Goal: Task Accomplishment & Management: Complete application form

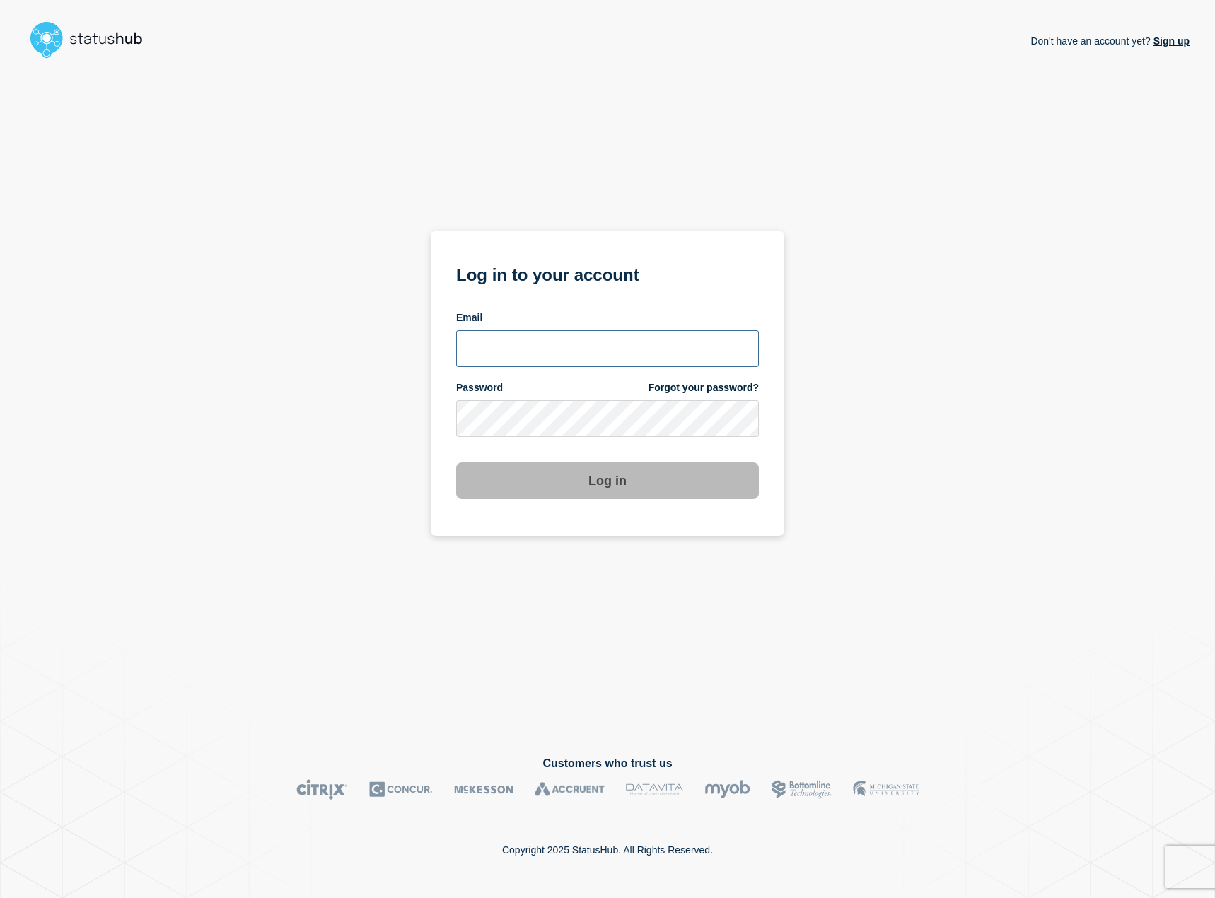
click at [545, 346] on input "email input" at bounding box center [607, 348] width 303 height 37
type input "[EMAIL_ADDRESS][DOMAIN_NAME]"
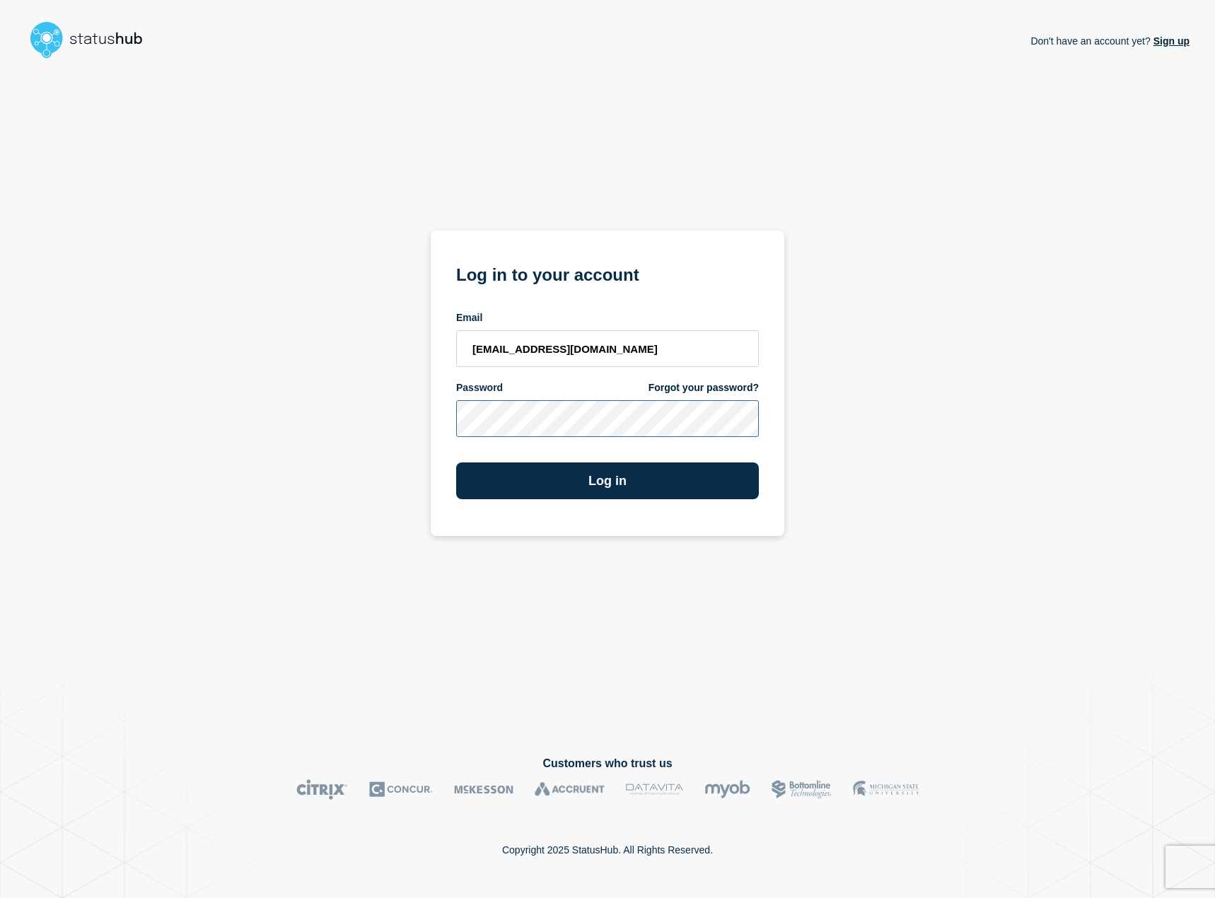
click at [456, 462] on button "Log in" at bounding box center [607, 480] width 303 height 37
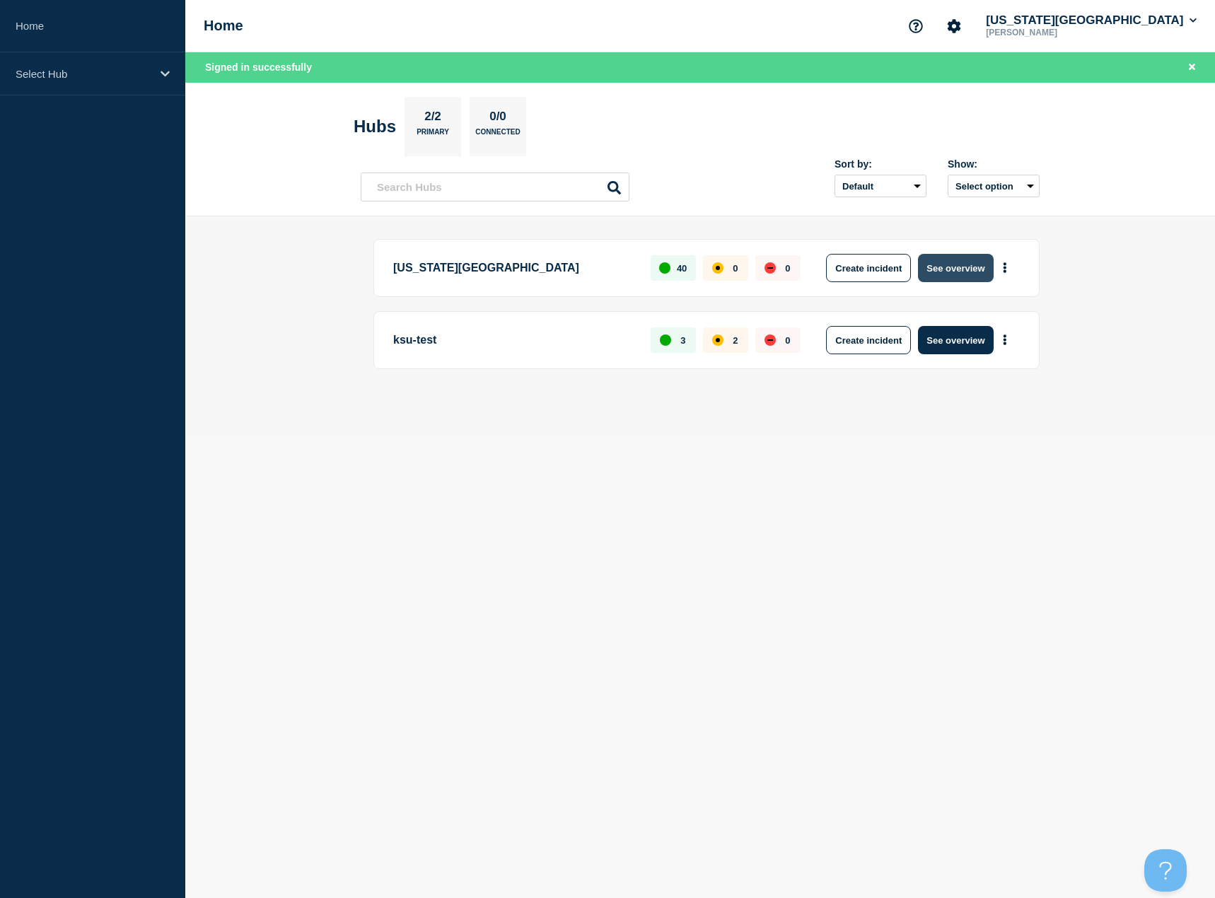
click at [962, 269] on button "See overview" at bounding box center [955, 268] width 75 height 28
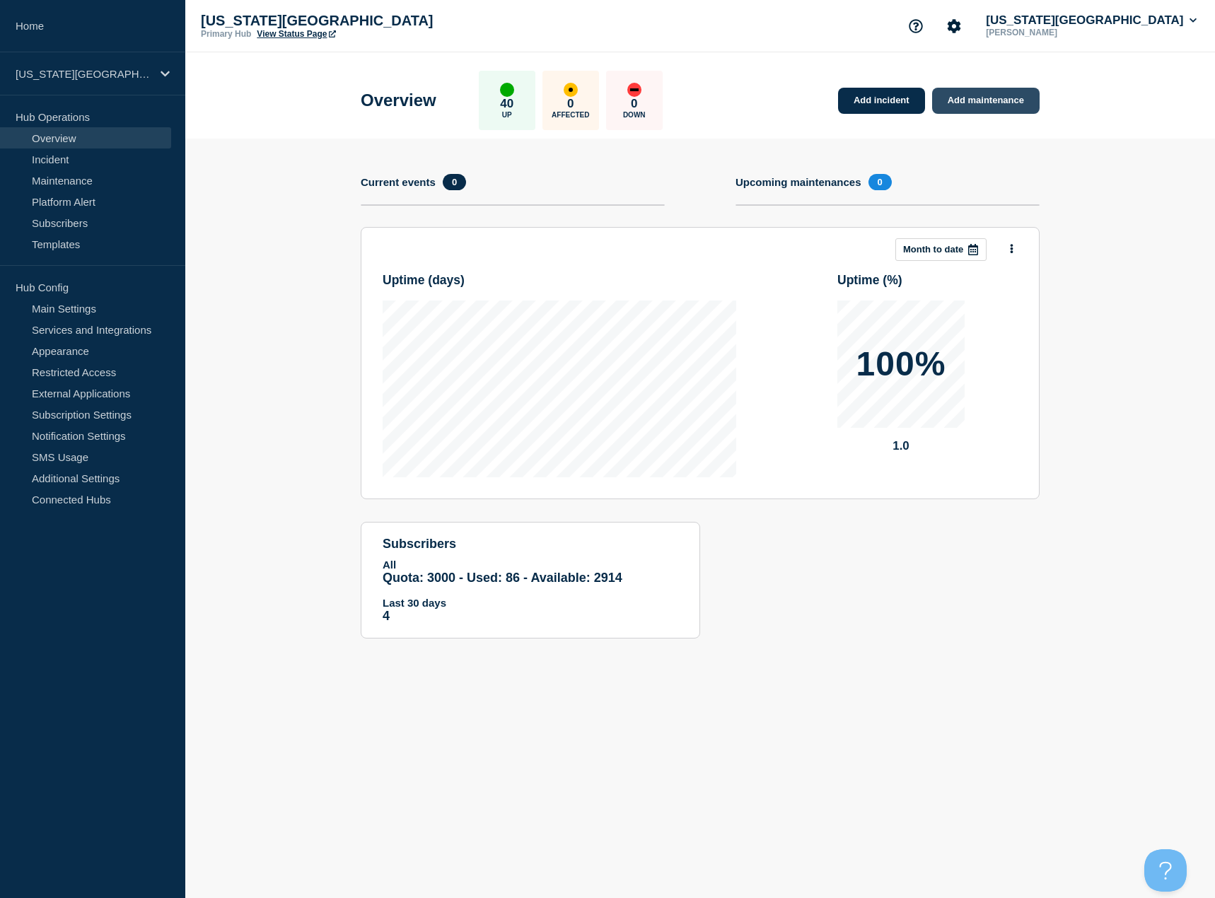
click at [1015, 103] on link "Add maintenance" at bounding box center [985, 101] width 107 height 26
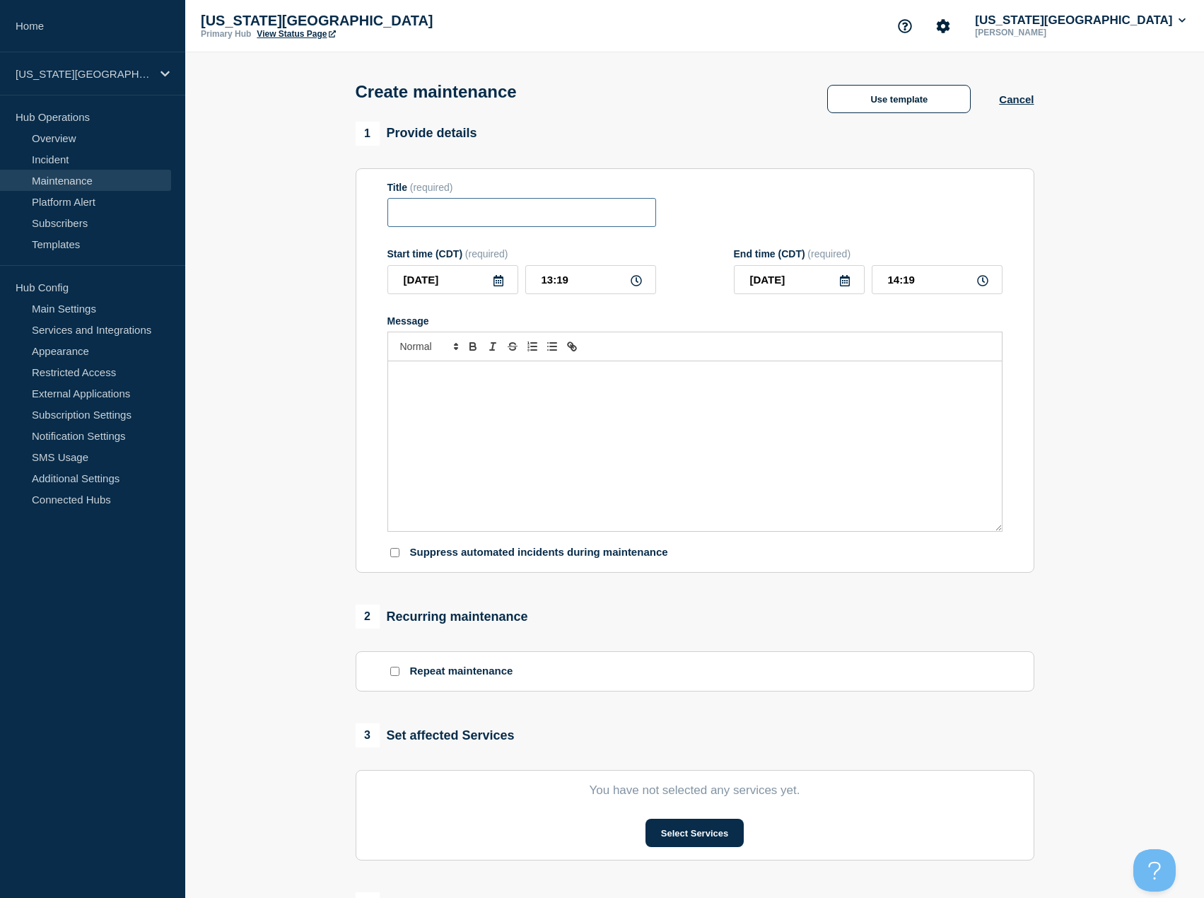
click at [530, 214] on input "Title" at bounding box center [521, 212] width 269 height 29
type input "FIS Maintenance"
click at [474, 390] on div "Message" at bounding box center [695, 446] width 614 height 170
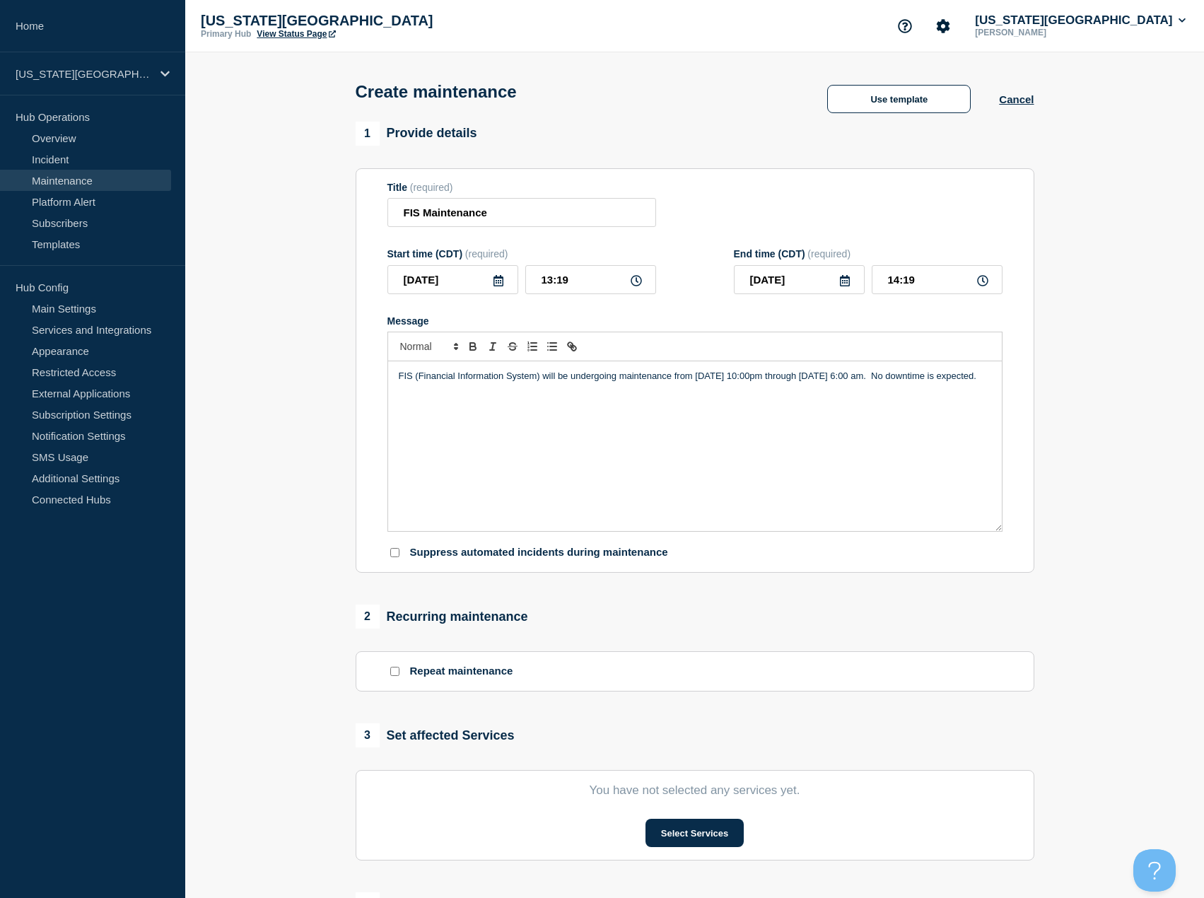
click at [637, 284] on icon at bounding box center [636, 280] width 11 height 11
click at [573, 286] on input "13:19" at bounding box center [590, 279] width 131 height 29
drag, startPoint x: 576, startPoint y: 282, endPoint x: 526, endPoint y: 233, distance: 70.0
click at [519, 279] on div "[DATE] 13:19" at bounding box center [521, 279] width 269 height 29
type input "22:00"
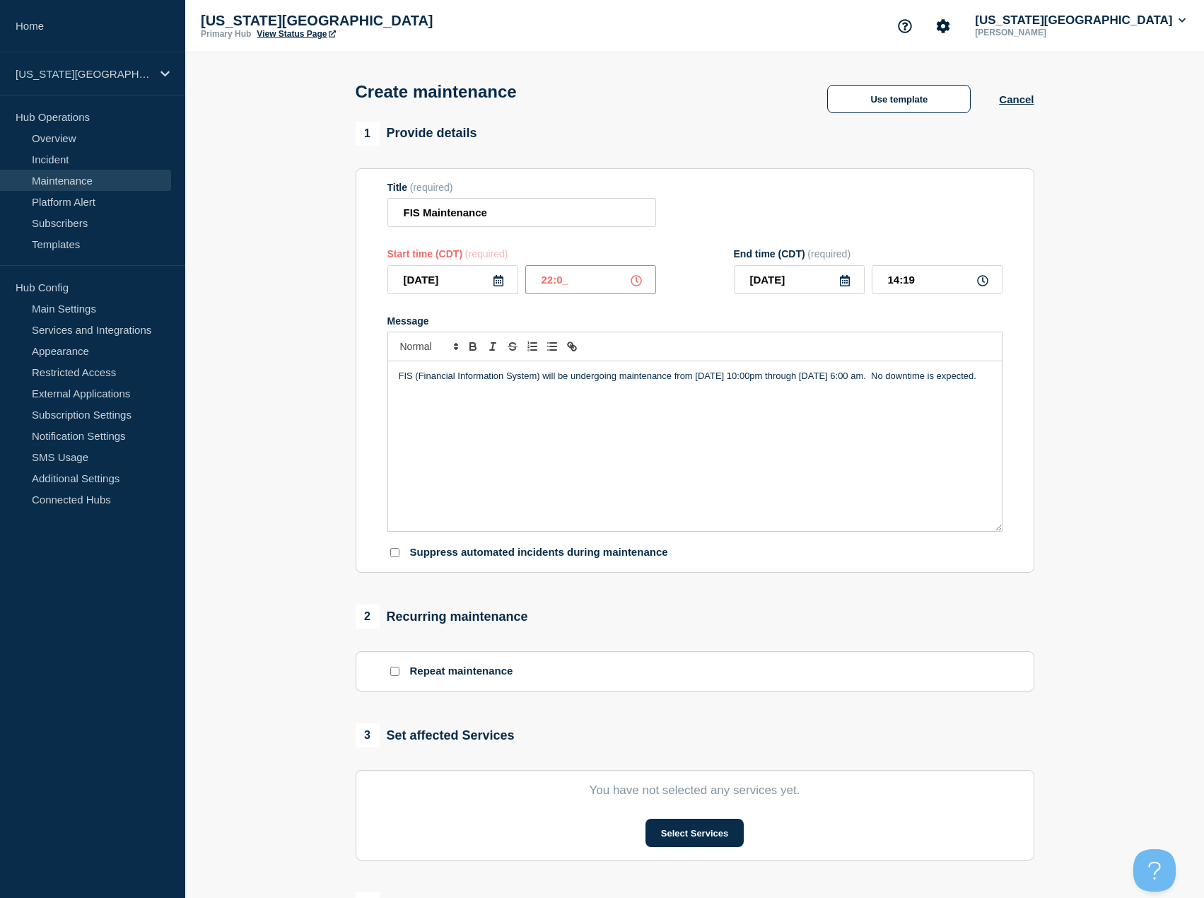
type input "23:00"
click at [843, 286] on icon at bounding box center [845, 280] width 10 height 11
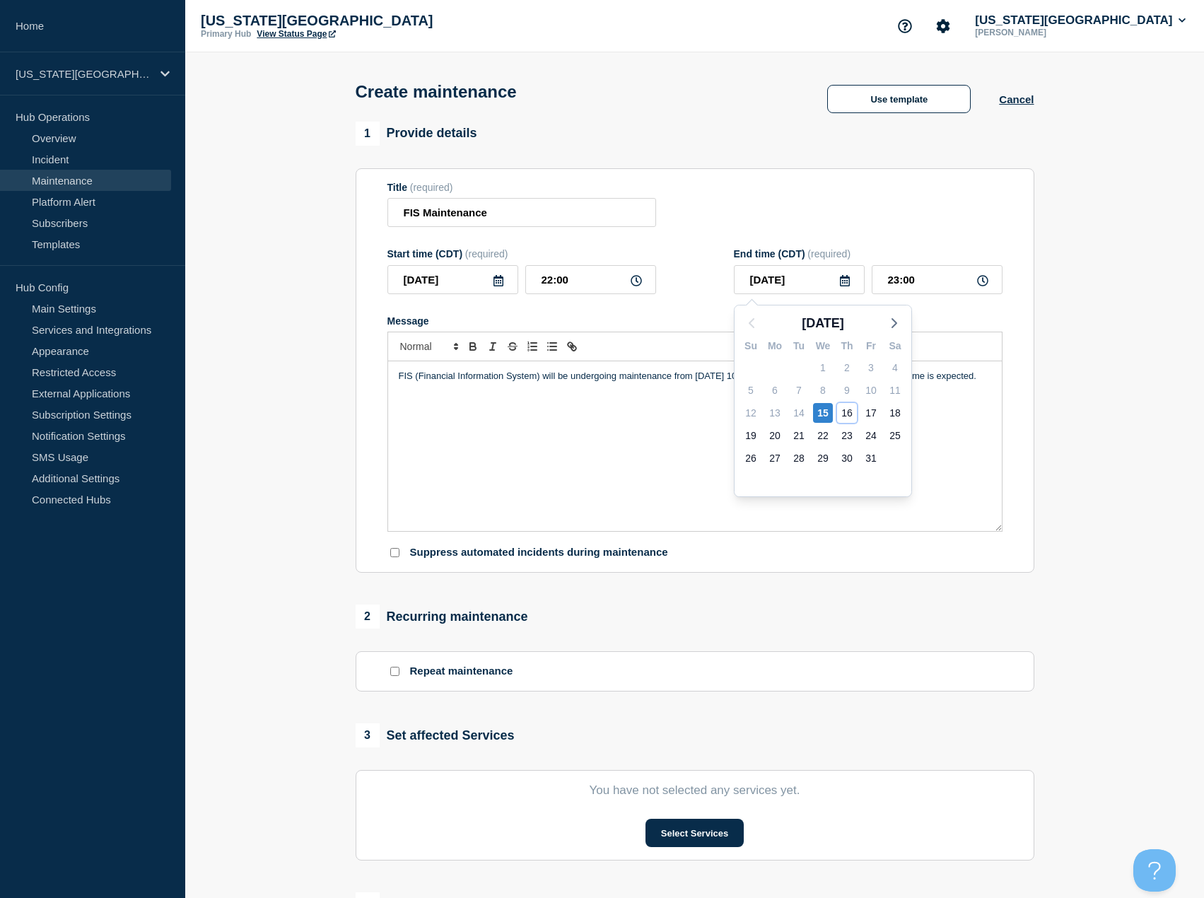
drag, startPoint x: 843, startPoint y: 416, endPoint x: 866, endPoint y: 392, distance: 32.5
click at [845, 416] on div "16" at bounding box center [847, 413] width 20 height 20
type input "[DATE]"
drag, startPoint x: 923, startPoint y: 281, endPoint x: 870, endPoint y: 281, distance: 53.0
click at [870, 281] on div "[DATE] 23:00" at bounding box center [868, 279] width 269 height 29
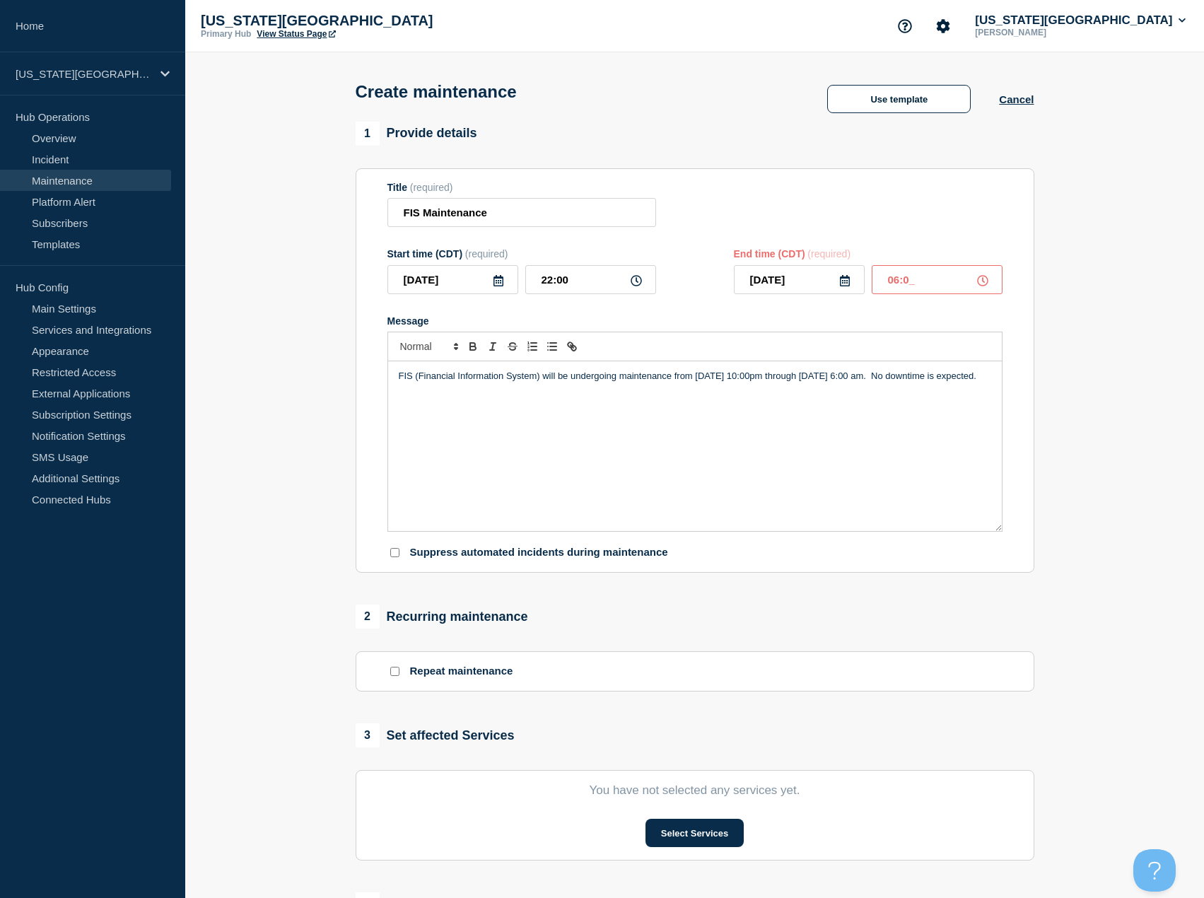
type input "06:00"
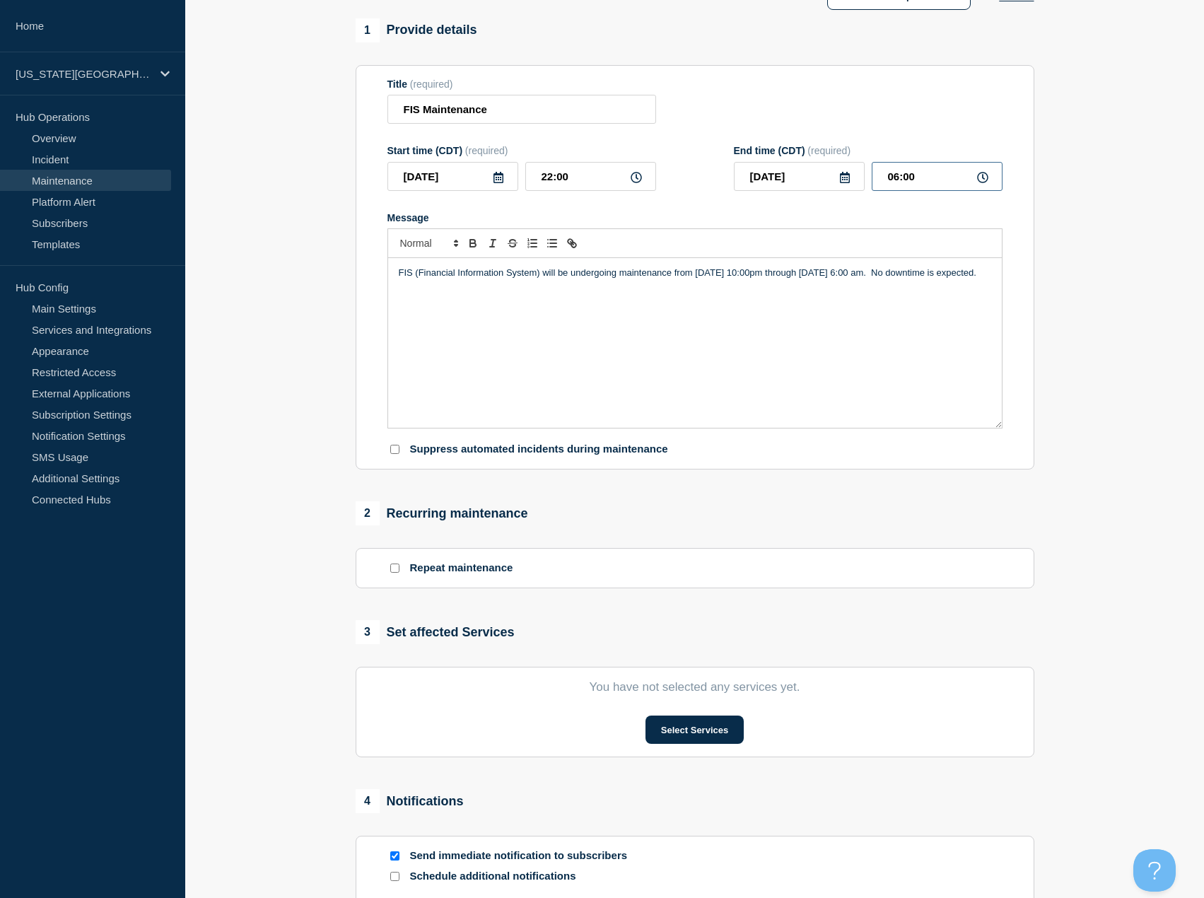
scroll to position [212, 0]
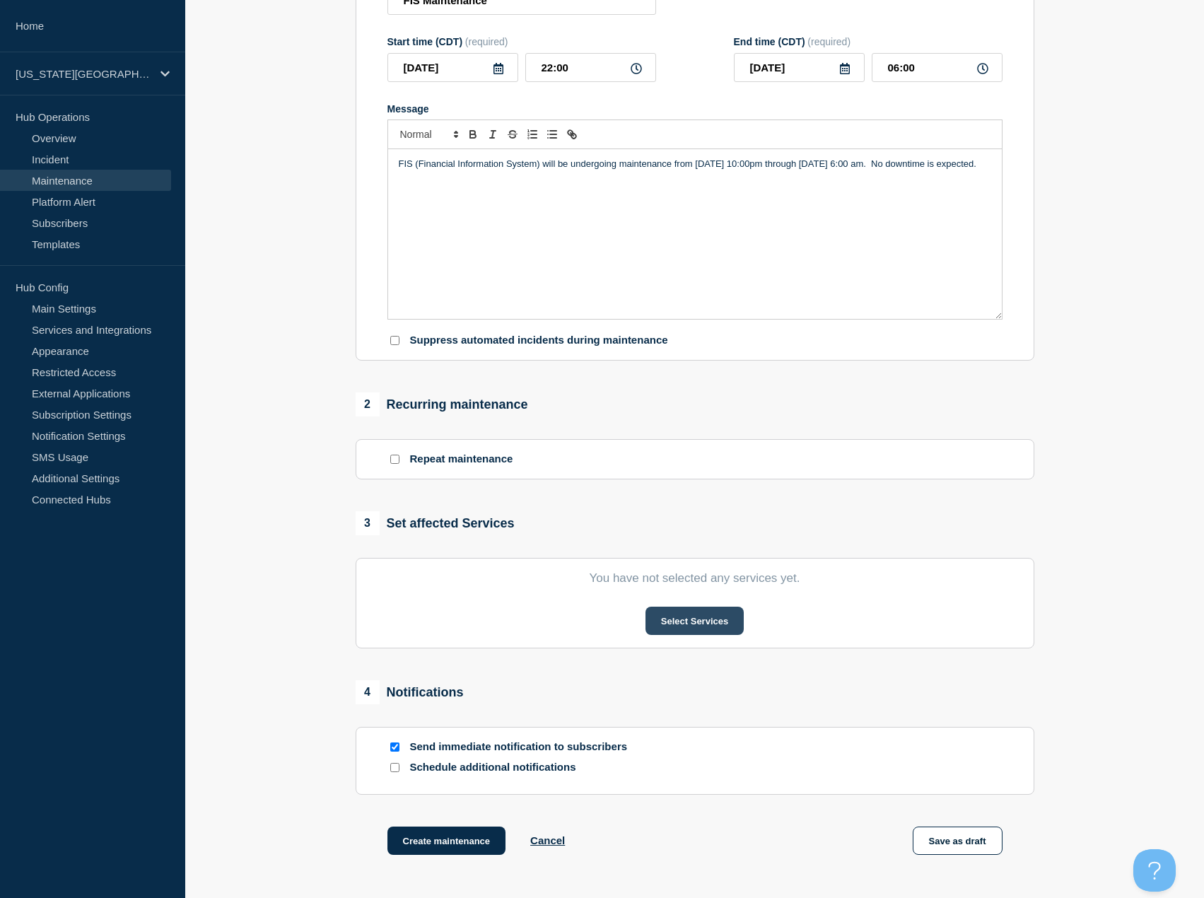
click at [715, 624] on button "Select Services" at bounding box center [695, 621] width 98 height 28
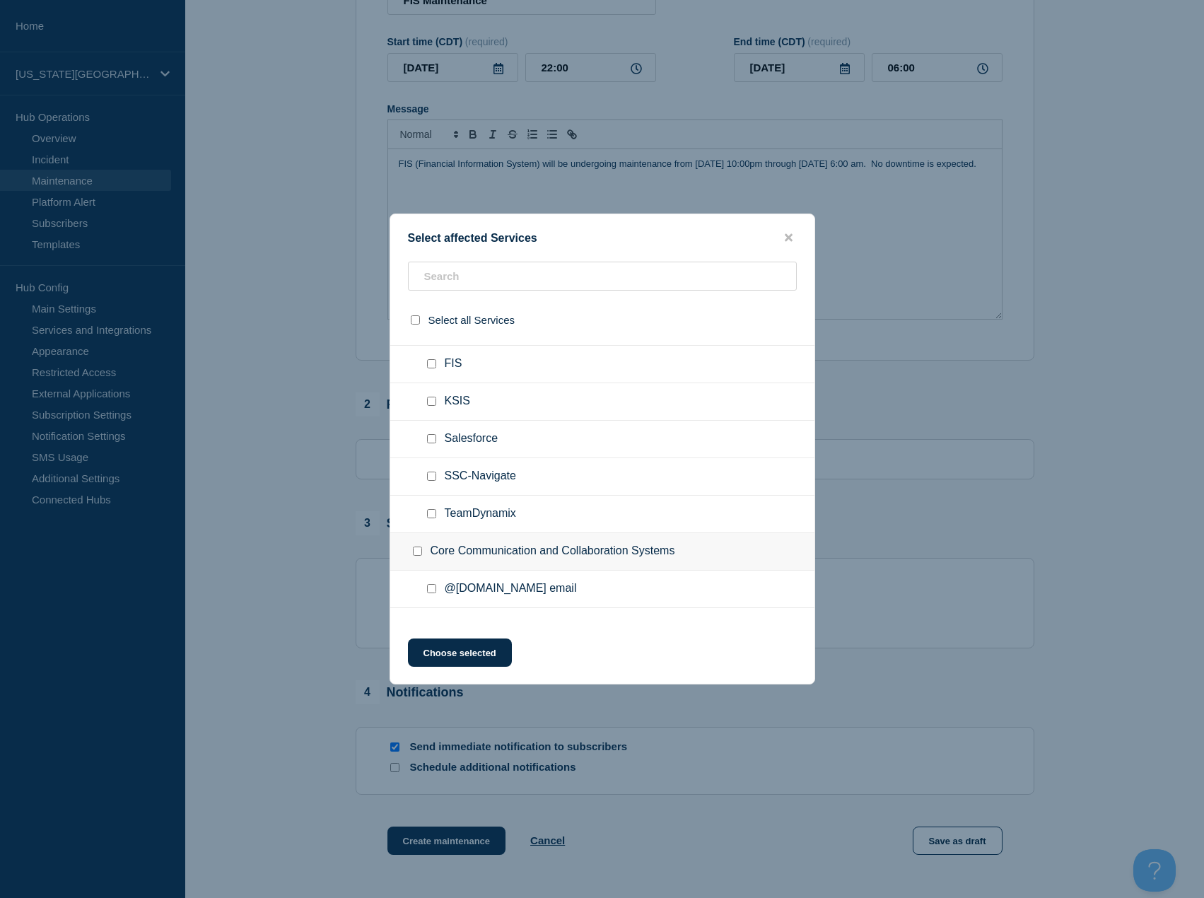
scroll to position [707, 0]
click at [431, 364] on input "FIS checkbox" at bounding box center [431, 361] width 9 height 9
checkbox input "true"
click at [476, 657] on button "Choose selected" at bounding box center [460, 652] width 104 height 28
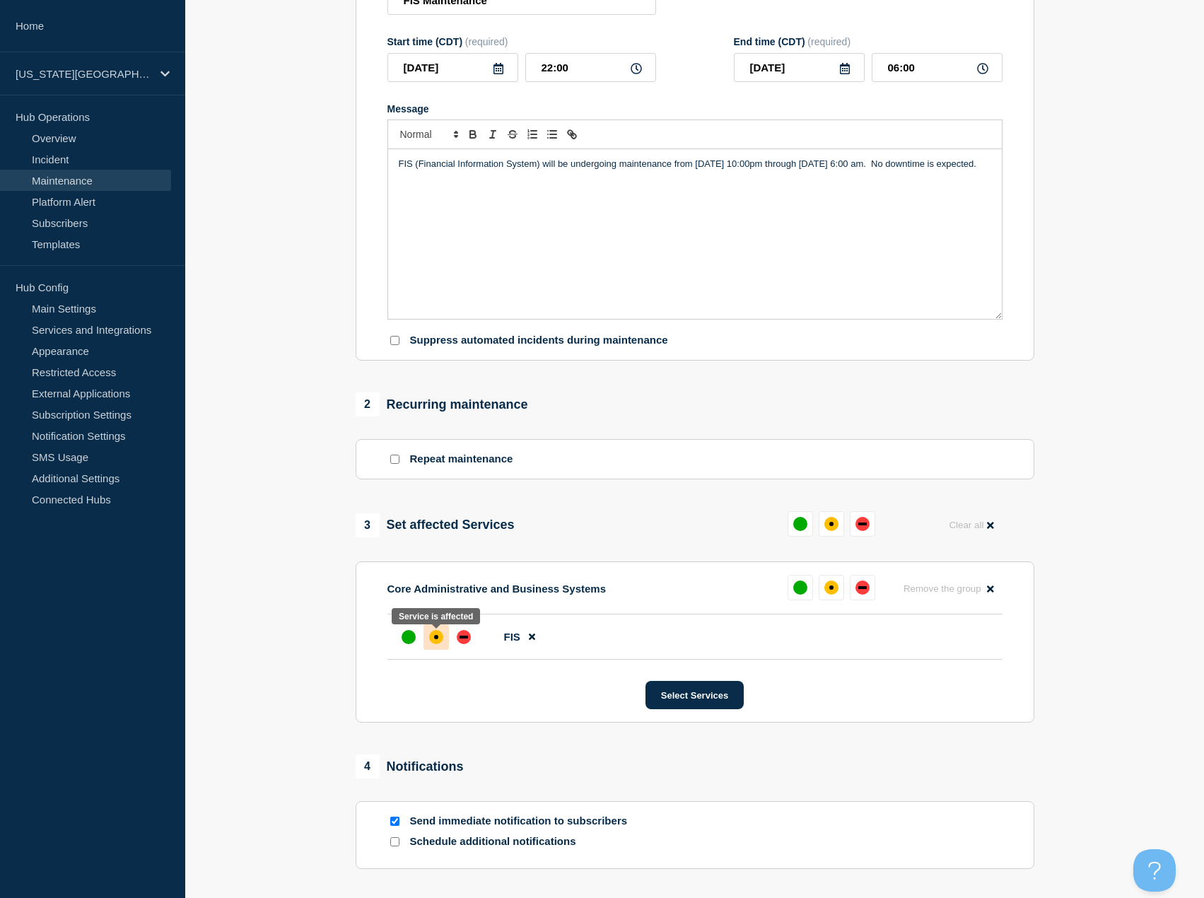
click at [436, 639] on div "affected" at bounding box center [436, 637] width 4 height 4
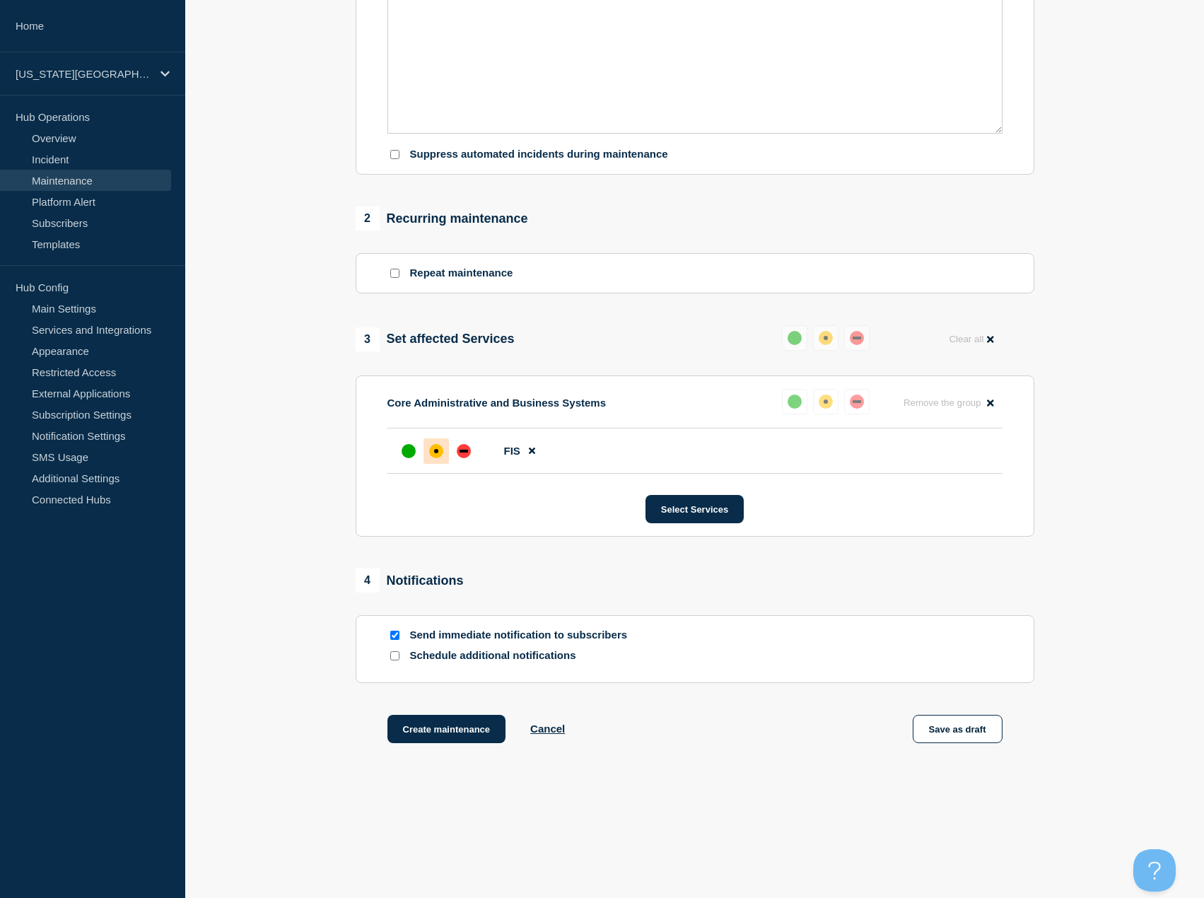
scroll to position [409, 0]
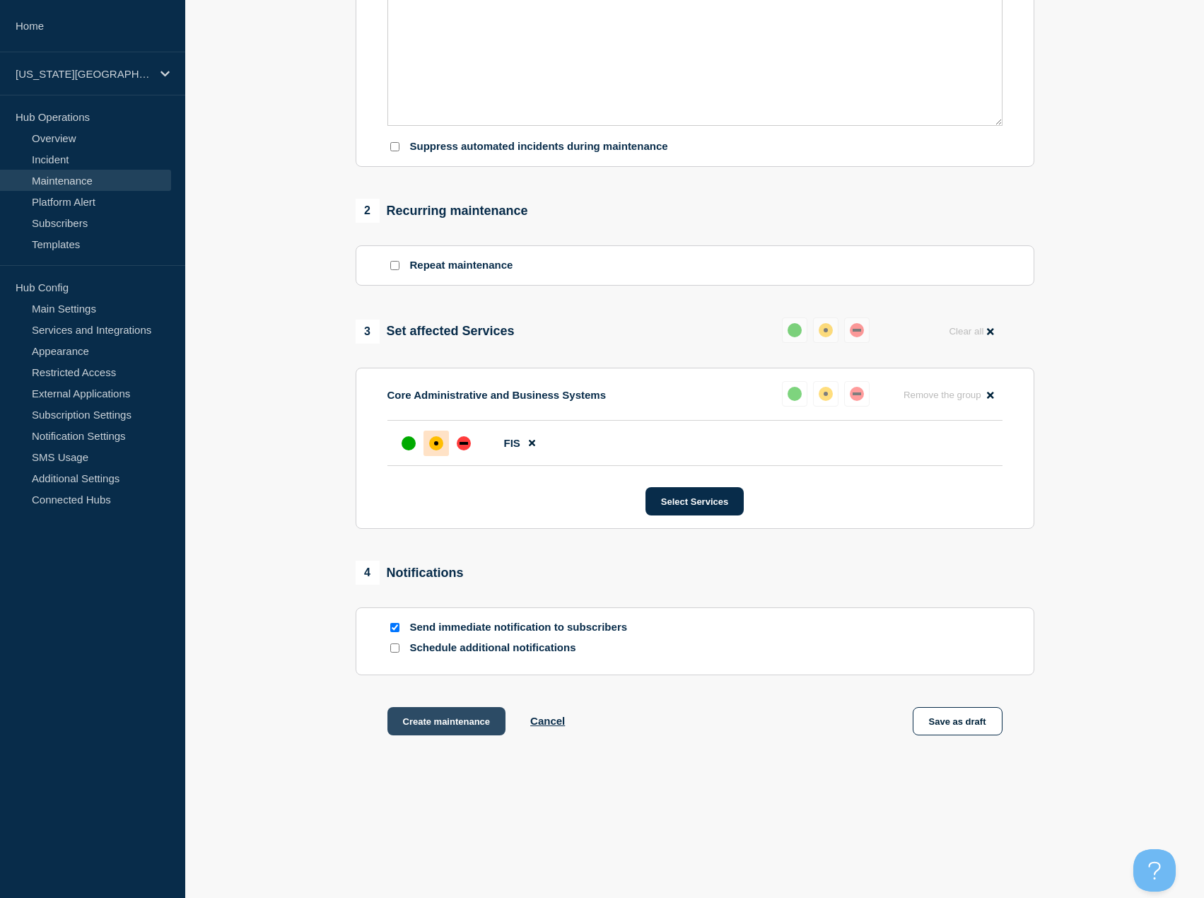
click at [469, 722] on button "Create maintenance" at bounding box center [446, 721] width 119 height 28
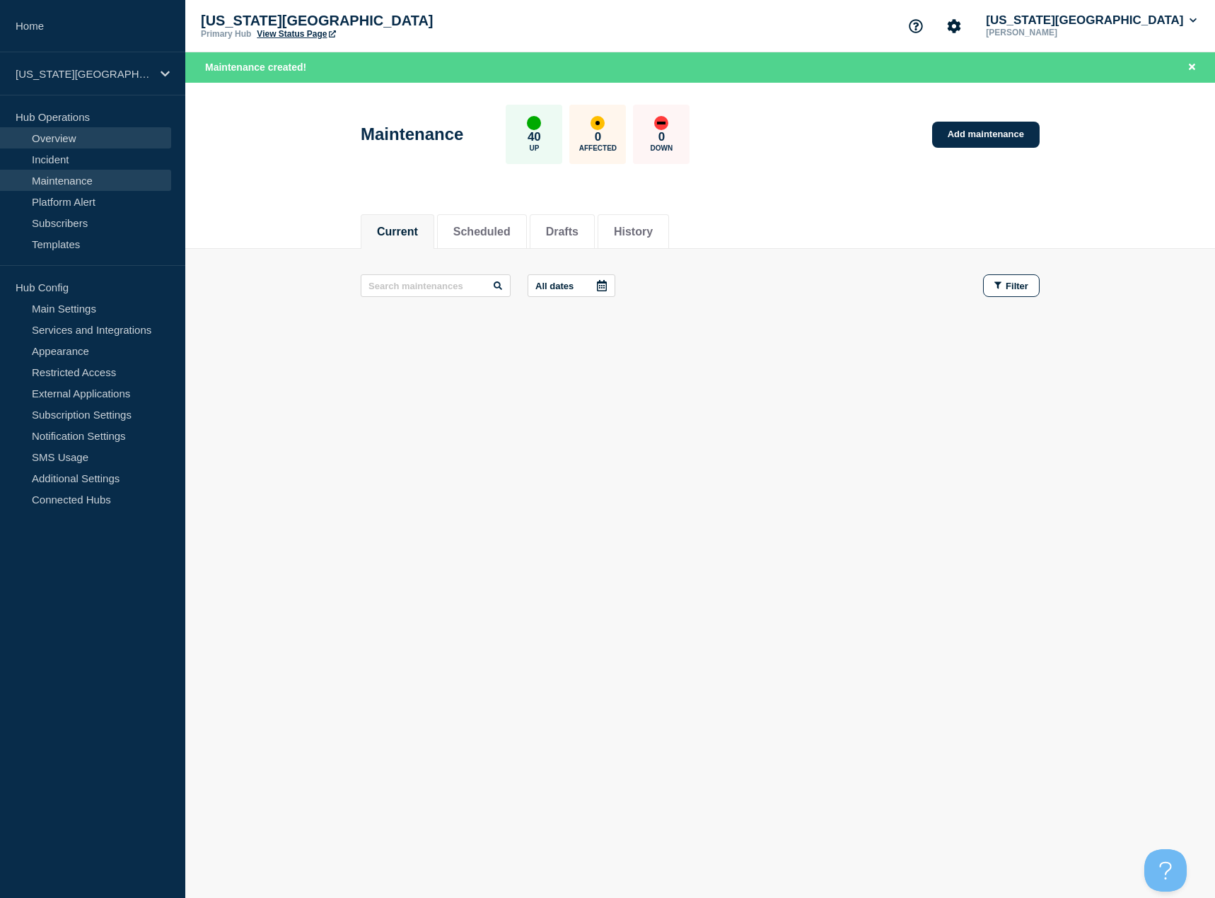
click at [59, 137] on link "Overview" at bounding box center [85, 137] width 171 height 21
